Goal: Navigation & Orientation: Find specific page/section

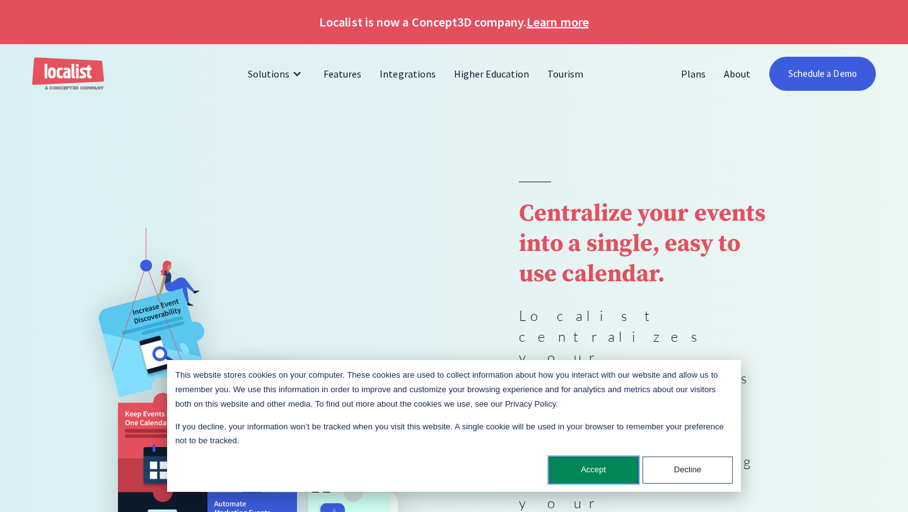
click at [601, 458] on button "Accept" at bounding box center [593, 469] width 90 height 27
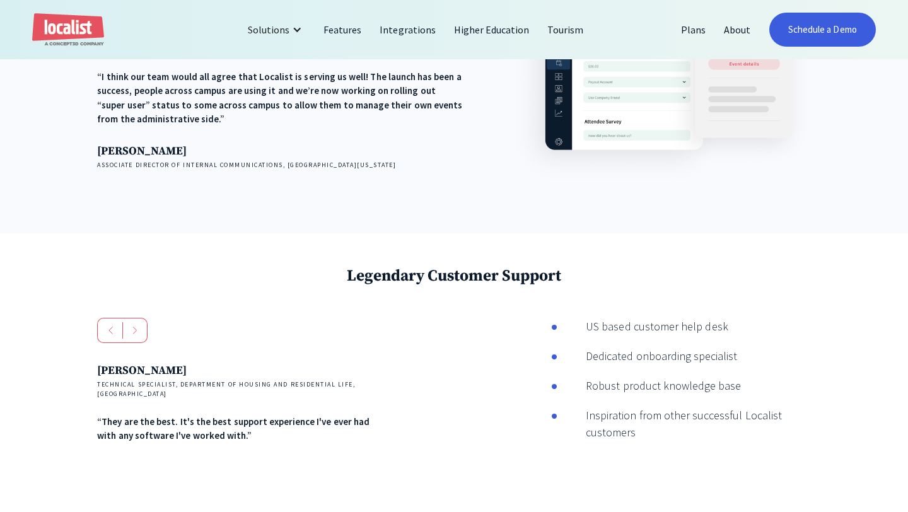
scroll to position [2060, 0]
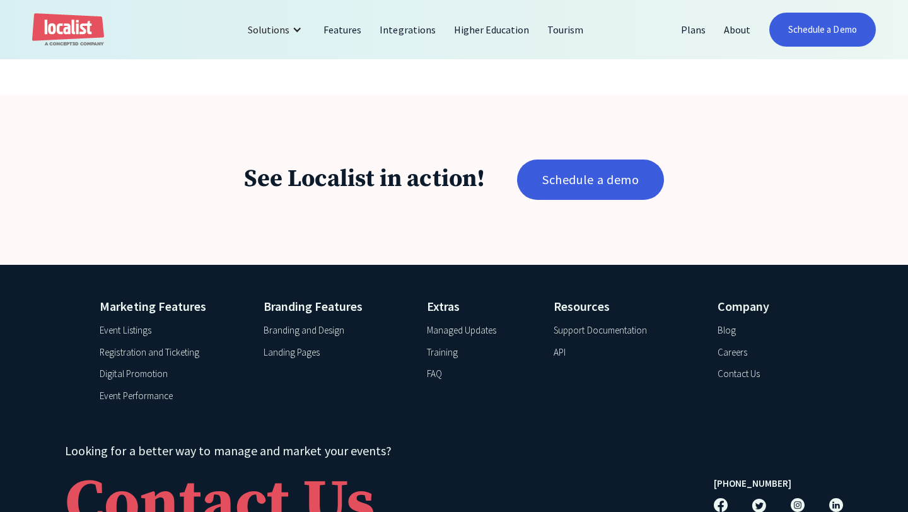
click at [139, 323] on div "Event Listings" at bounding box center [125, 330] width 51 height 14
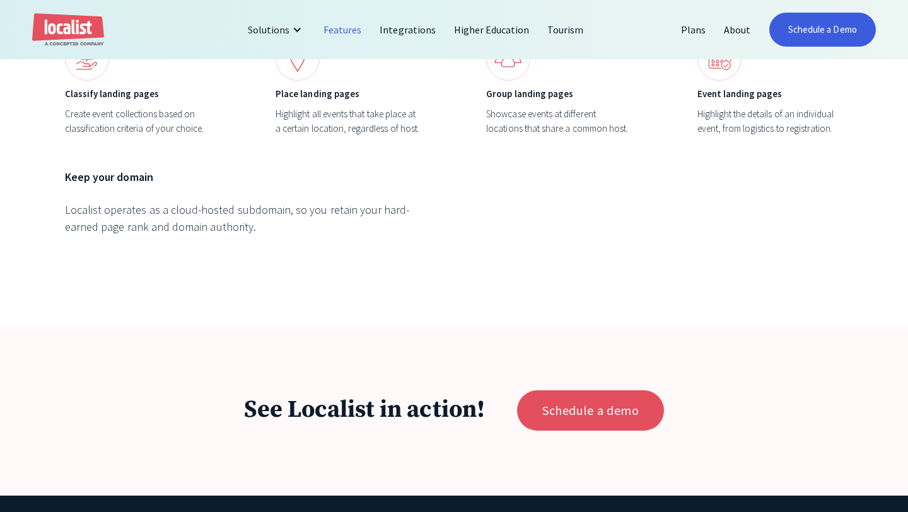
scroll to position [4425, 0]
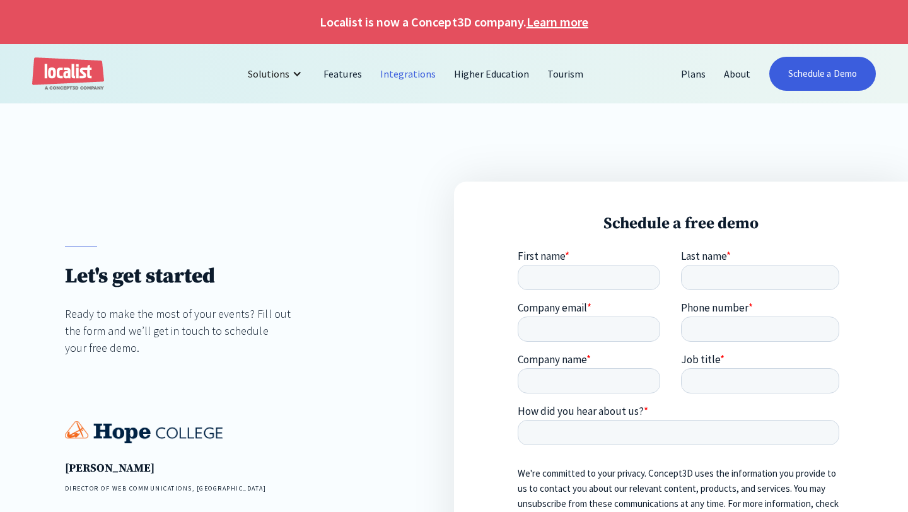
click at [400, 66] on link "Integrations" at bounding box center [408, 74] width 74 height 30
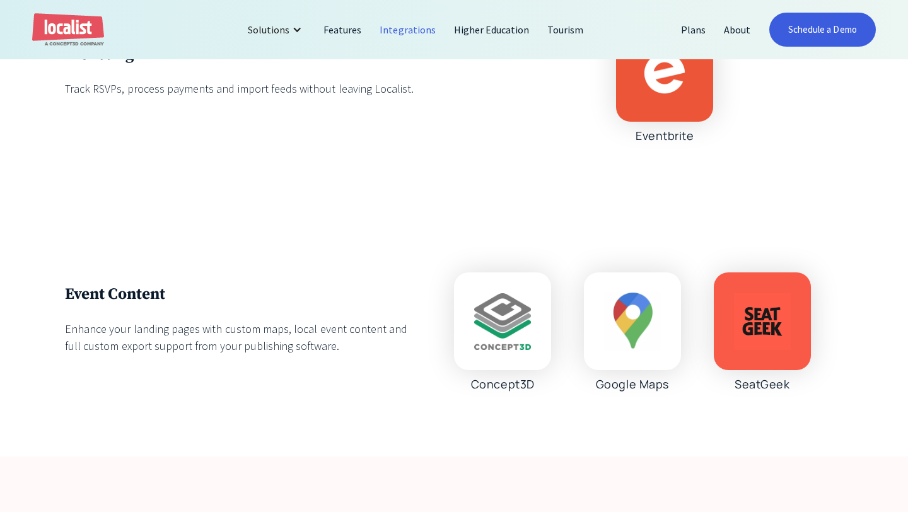
scroll to position [3577, 0]
